Goal: Check status

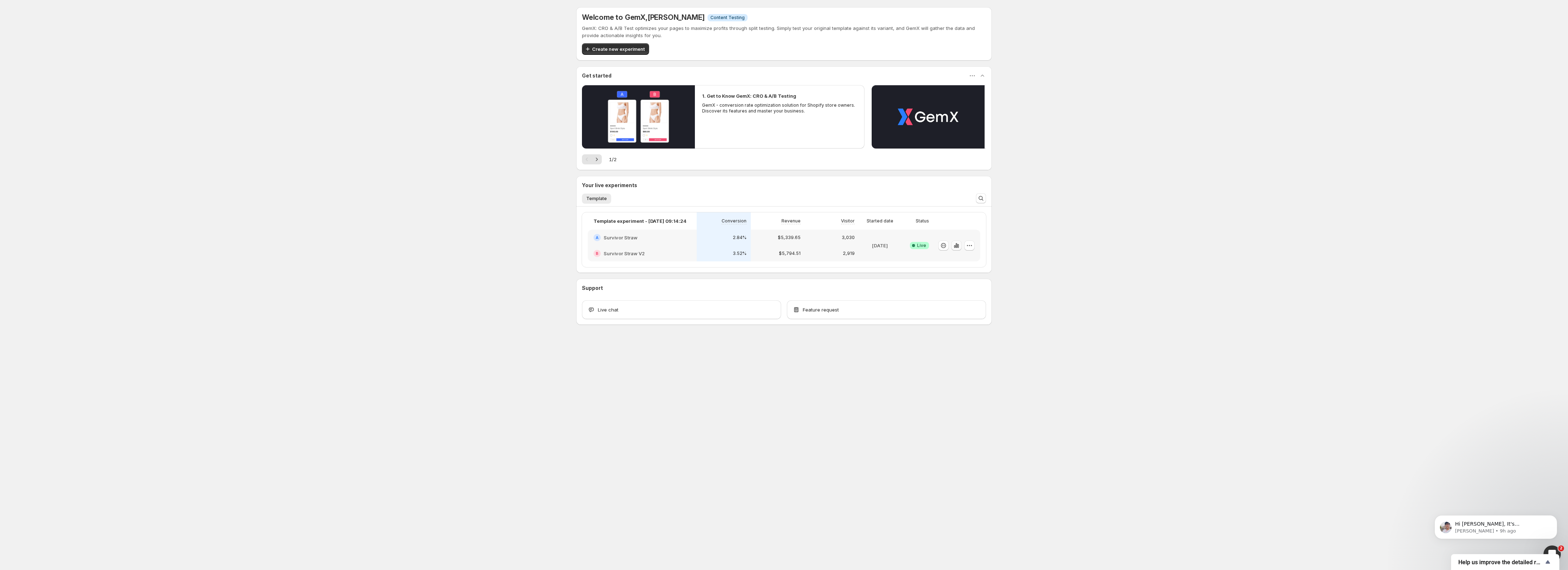
click at [956, 246] on icon "button" at bounding box center [956, 245] width 1 height 5
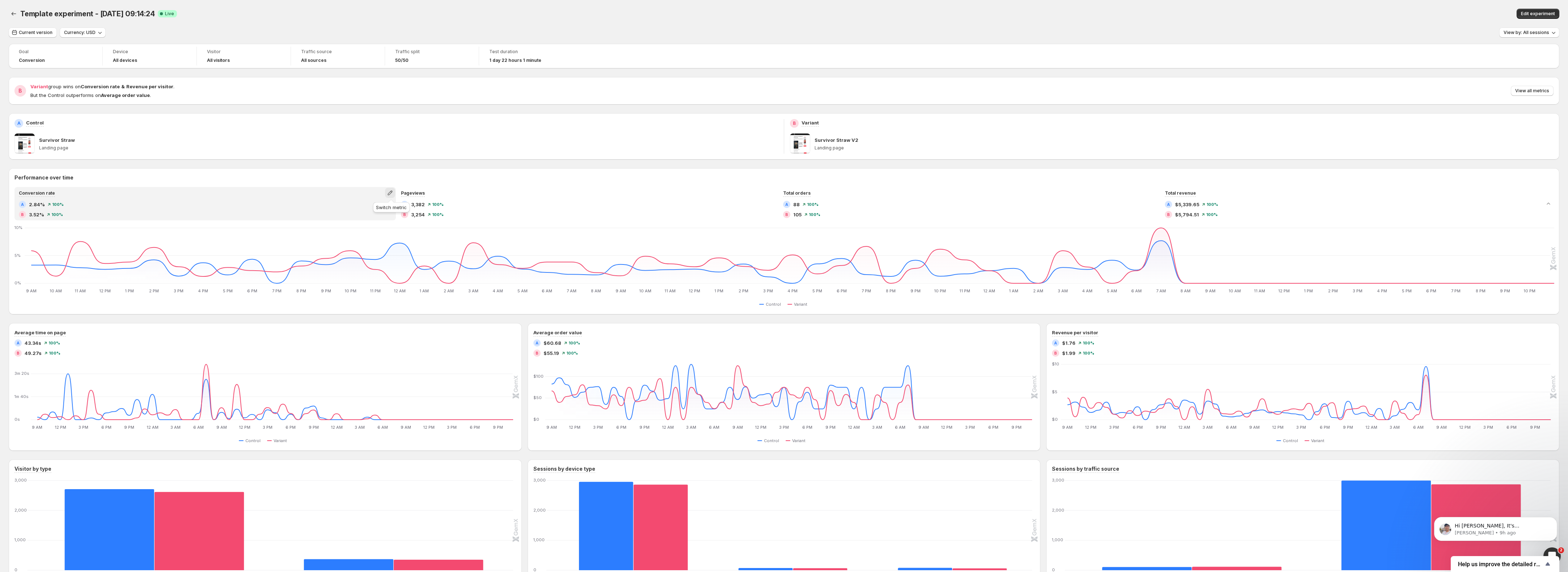
click at [390, 190] on icon "button" at bounding box center [390, 193] width 7 height 7
click at [381, 203] on button "Total sessions" at bounding box center [391, 208] width 104 height 12
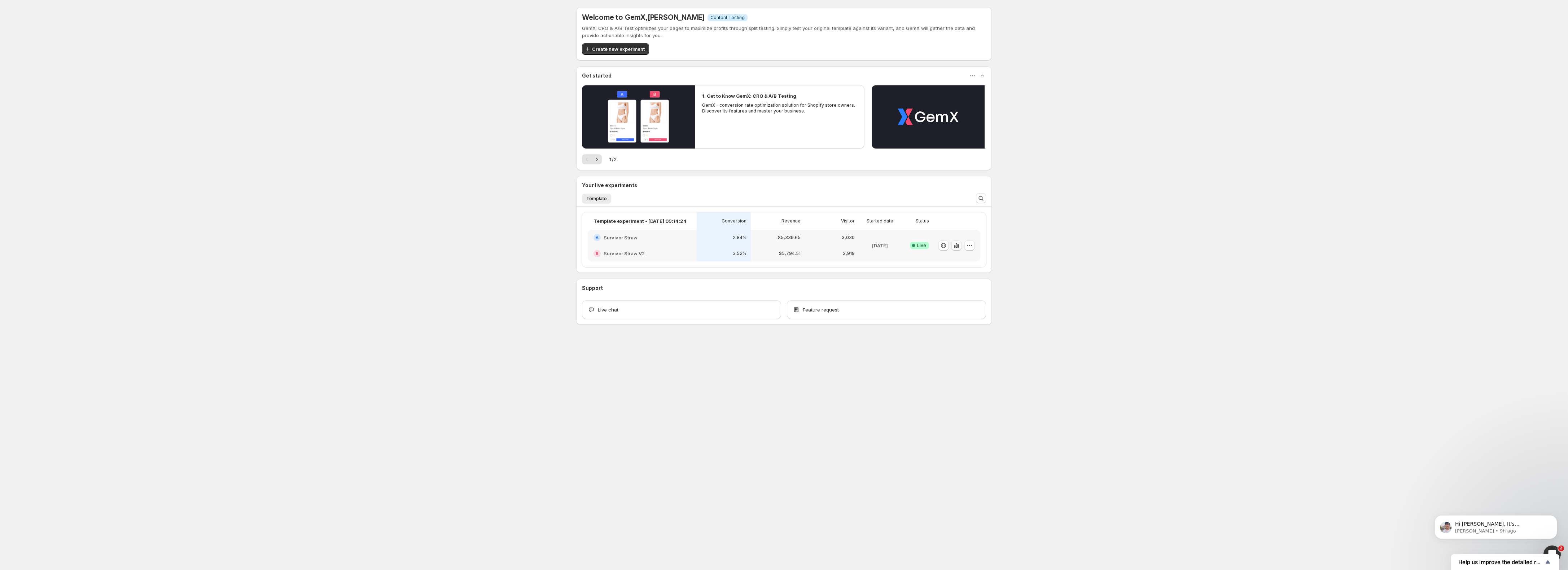
click at [956, 246] on icon "button" at bounding box center [956, 245] width 1 height 5
